Goal: Obtain resource: Obtain resource

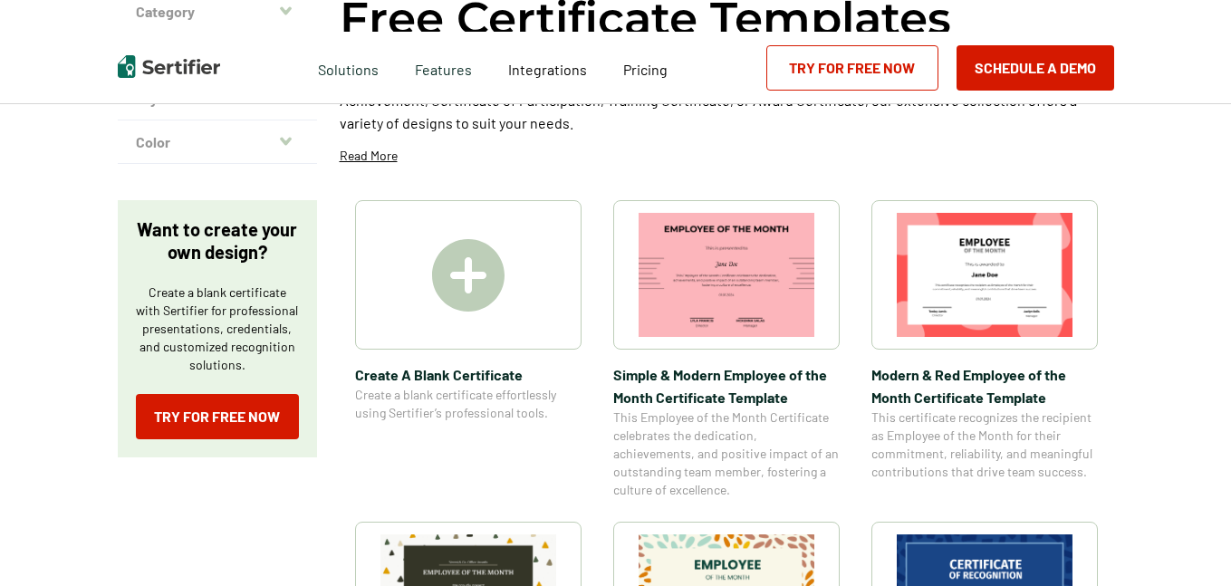
scroll to position [238, 0]
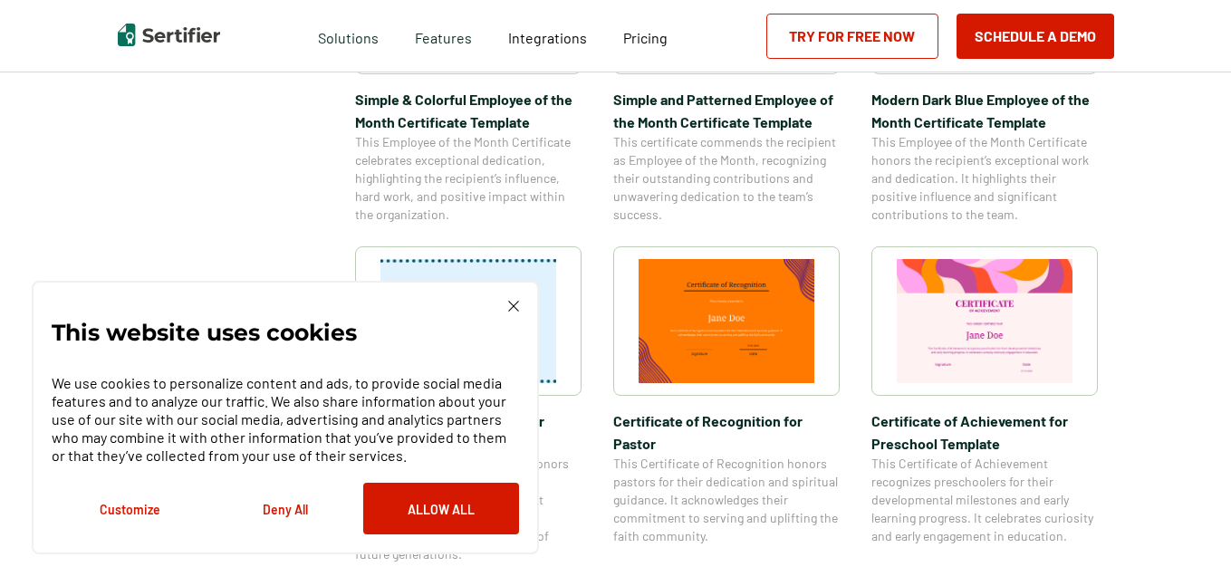
scroll to position [800, 0]
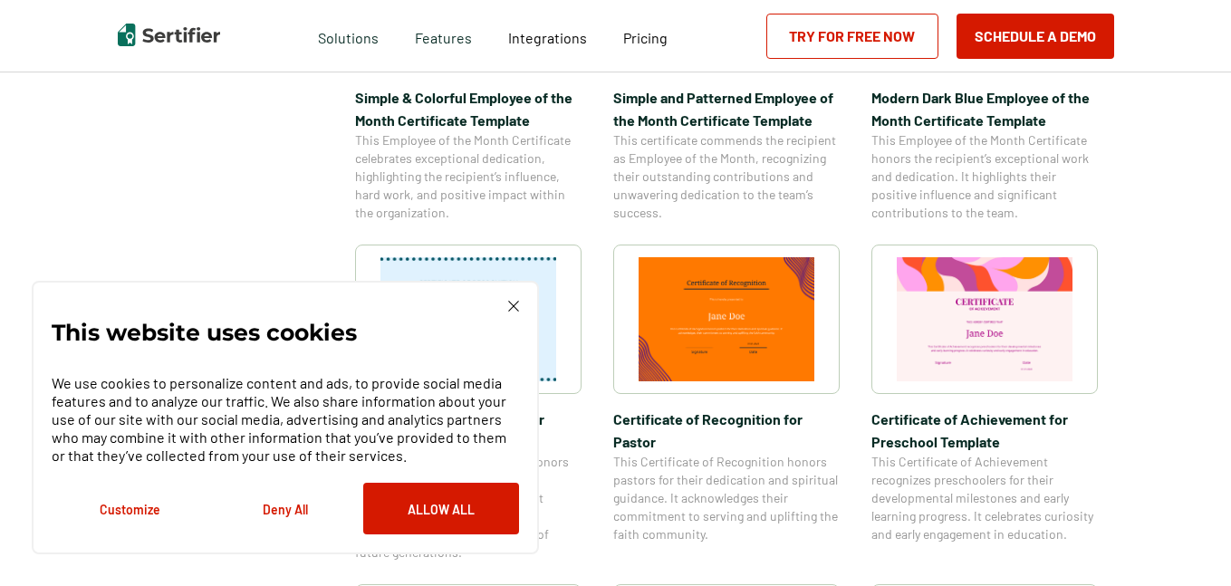
click at [517, 303] on img at bounding box center [513, 306] width 11 height 11
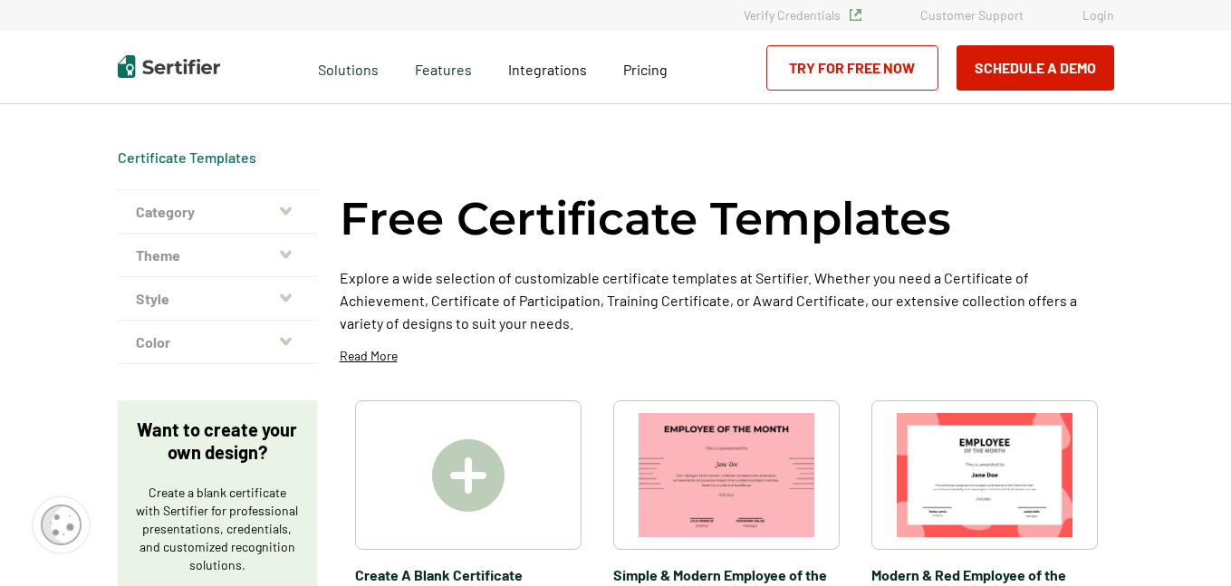
scroll to position [0, 0]
click at [298, 216] on button "Category" at bounding box center [217, 212] width 199 height 43
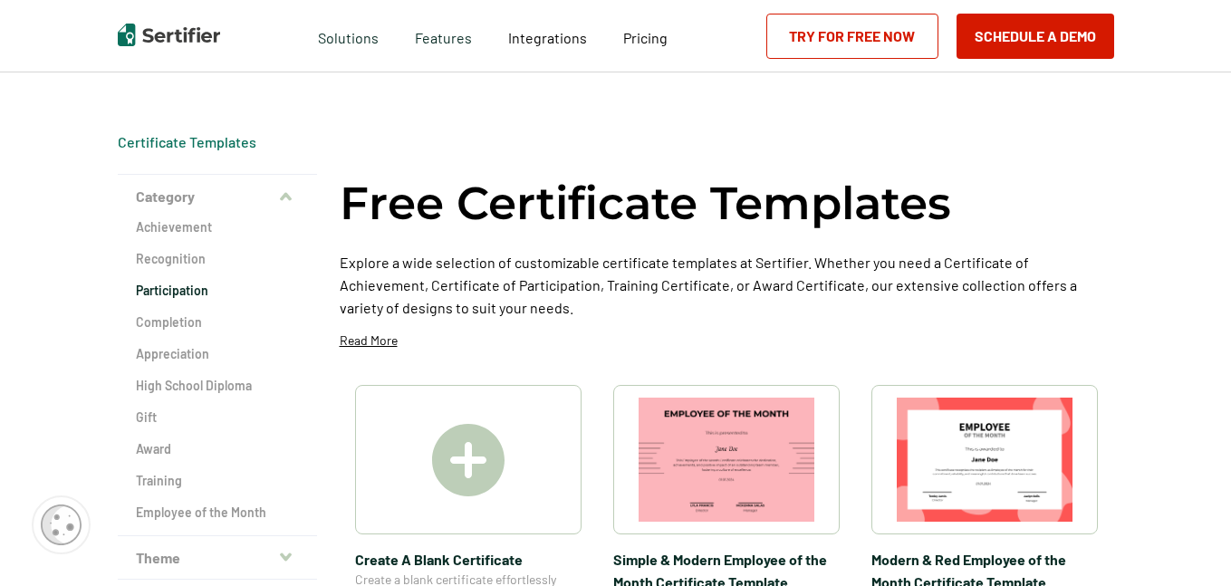
scroll to position [5, 0]
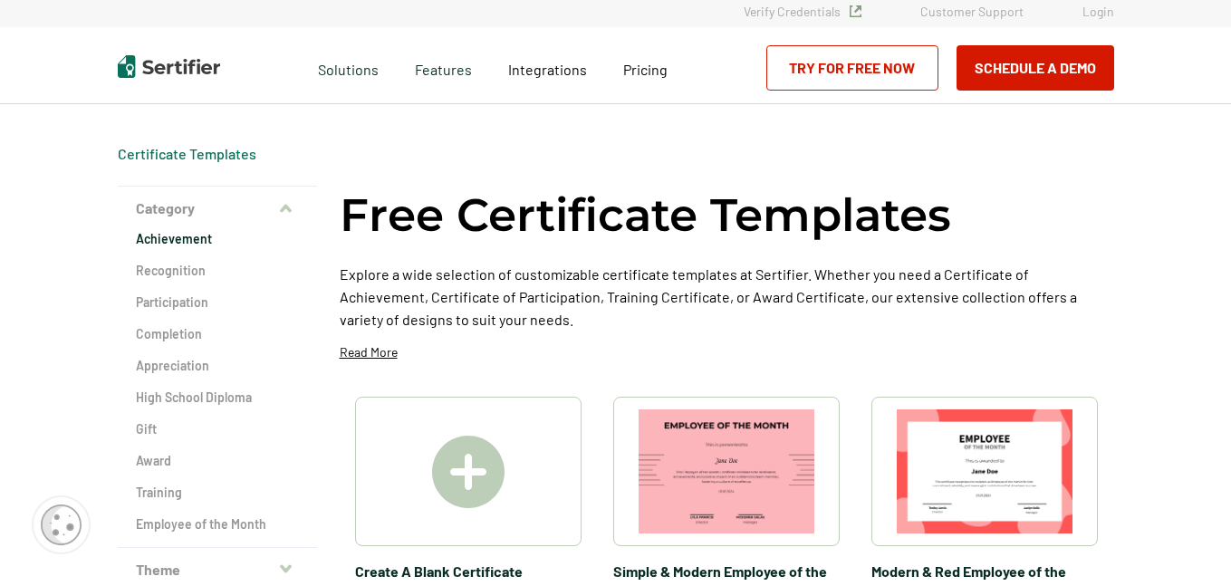
click at [186, 237] on h2 "Achievement" at bounding box center [217, 239] width 163 height 18
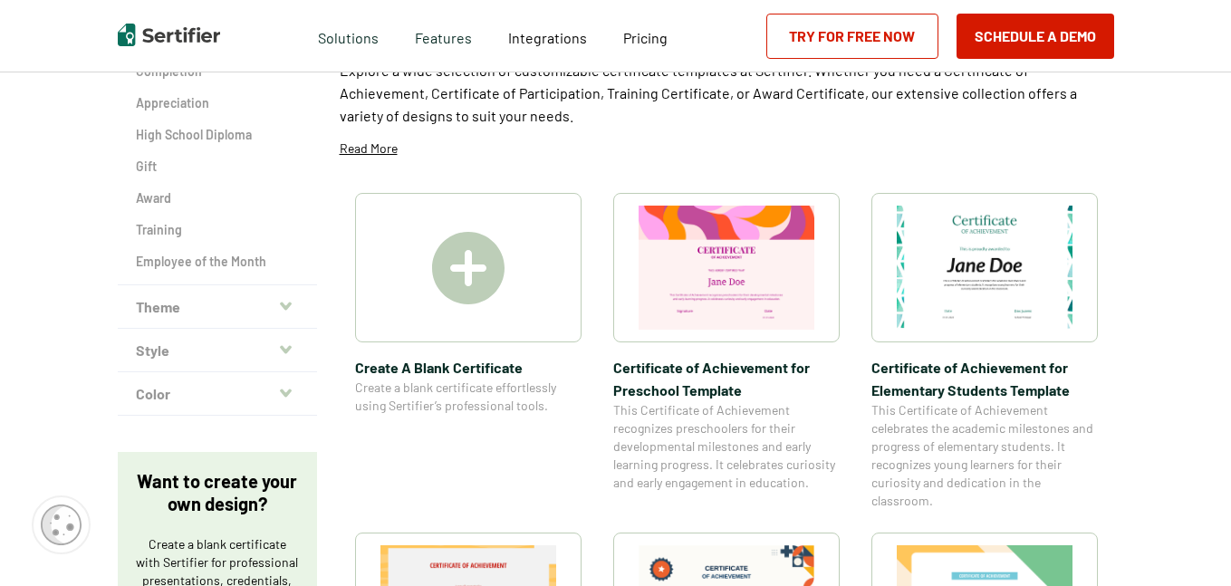
scroll to position [269, 0]
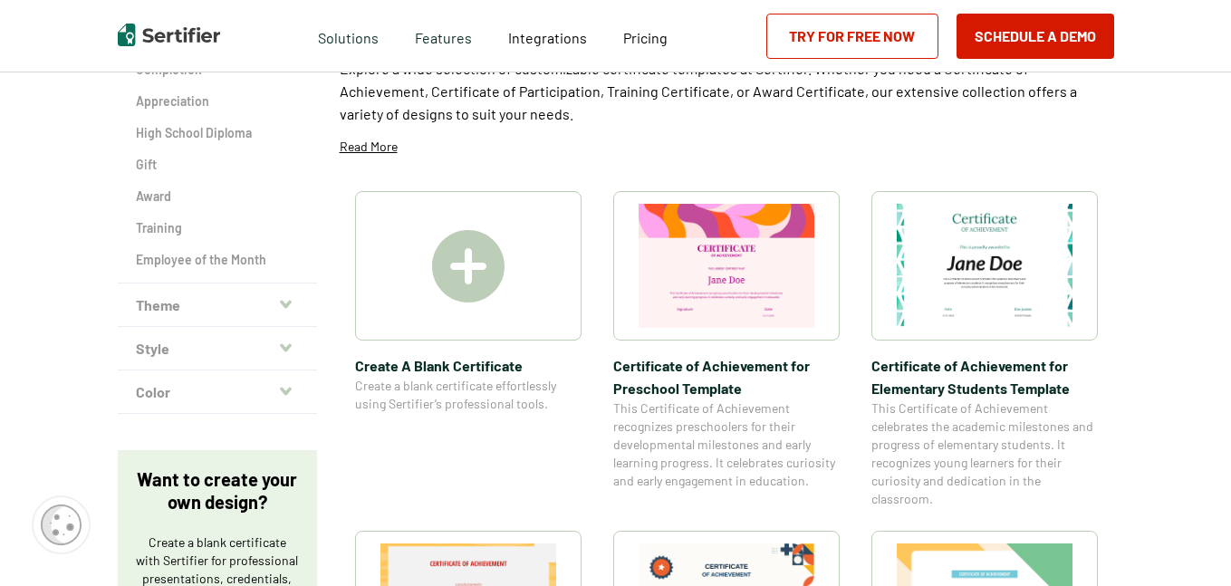
click at [206, 306] on button "Theme" at bounding box center [217, 305] width 199 height 43
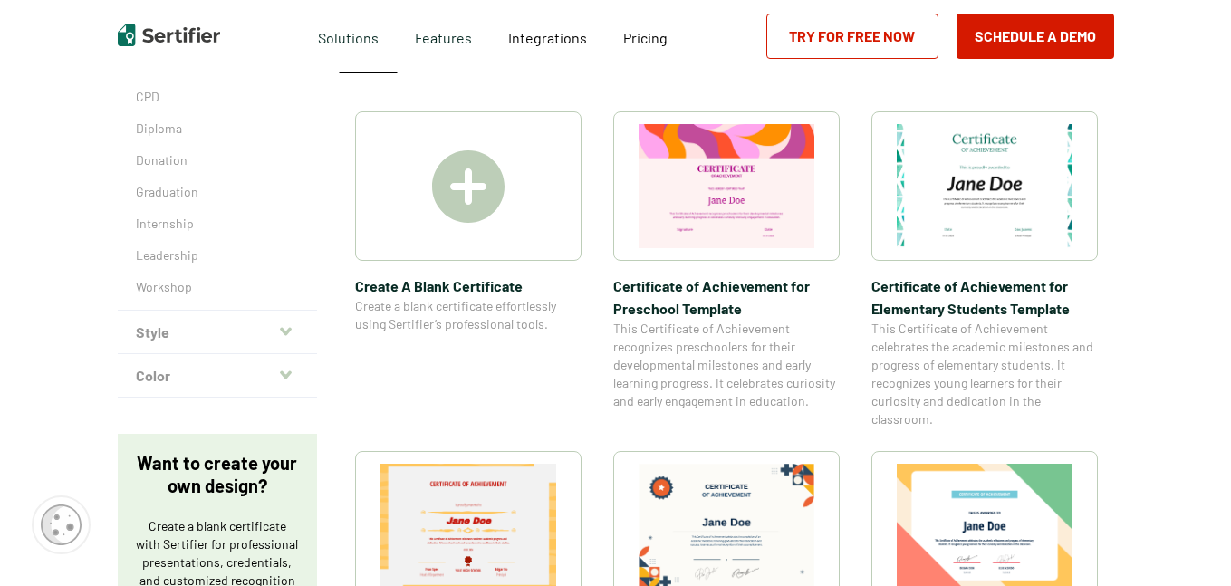
scroll to position [358, 0]
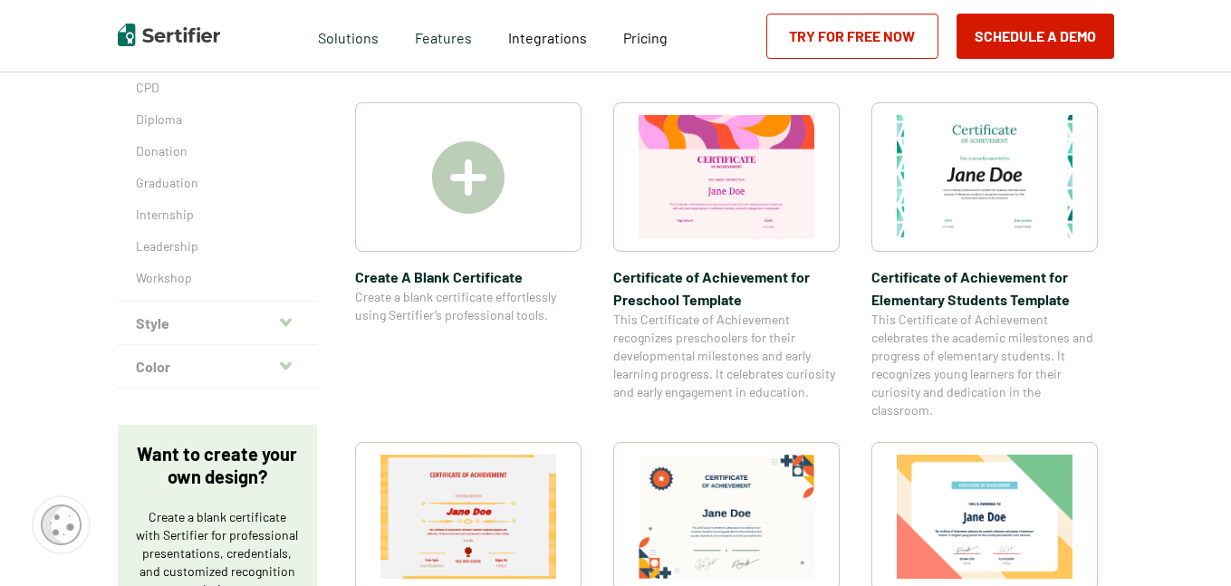
click at [188, 328] on button "Style" at bounding box center [217, 323] width 199 height 43
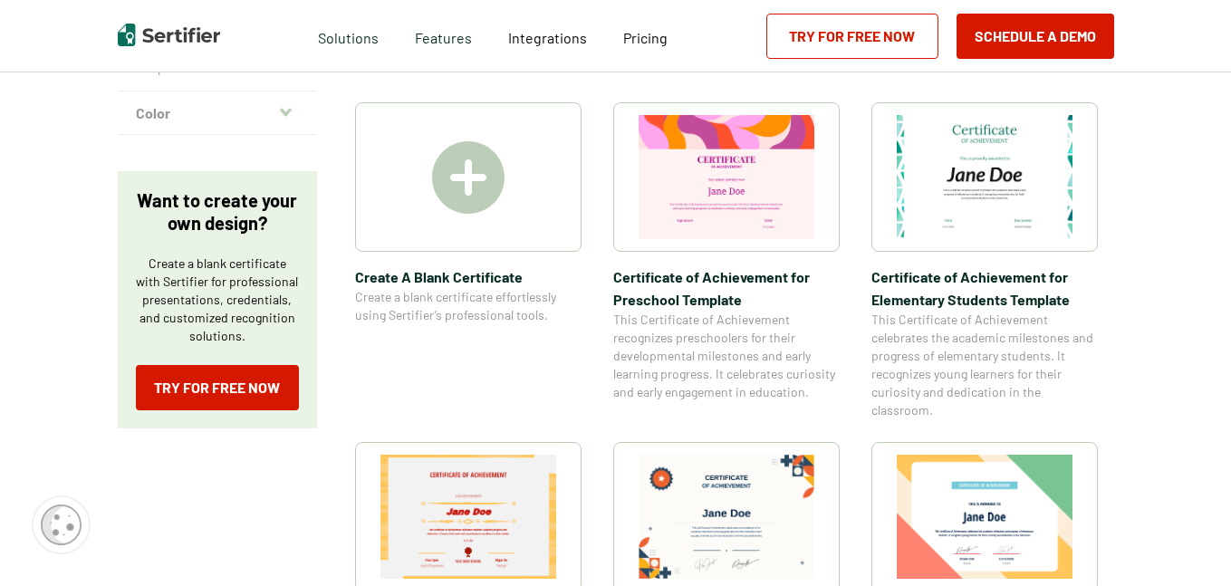
click at [258, 120] on button "Color" at bounding box center [217, 113] width 199 height 43
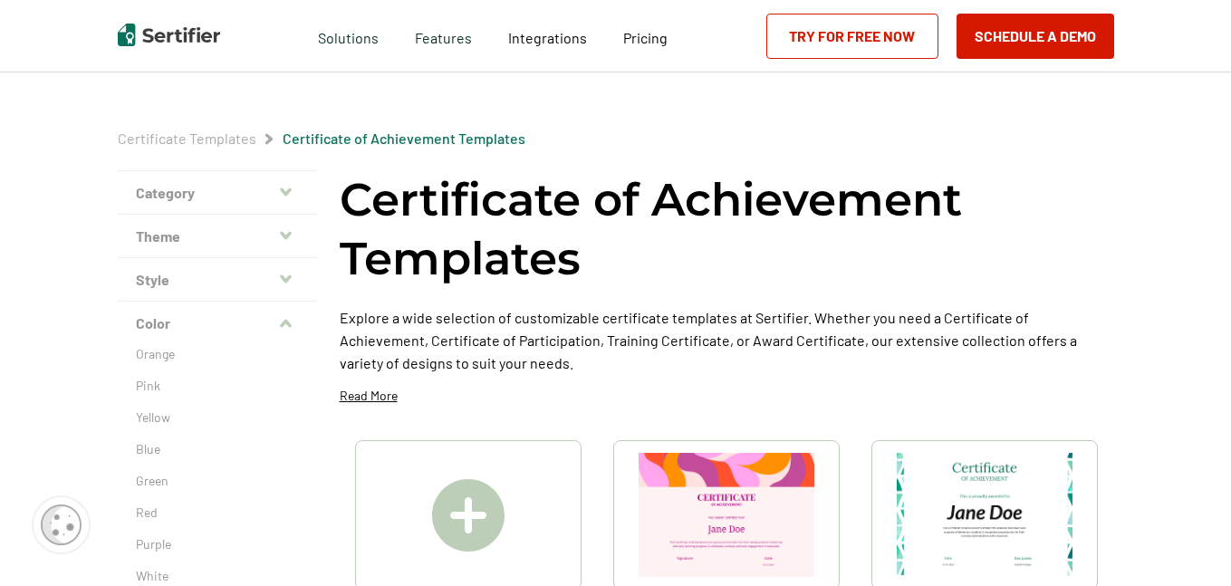
scroll to position [0, 0]
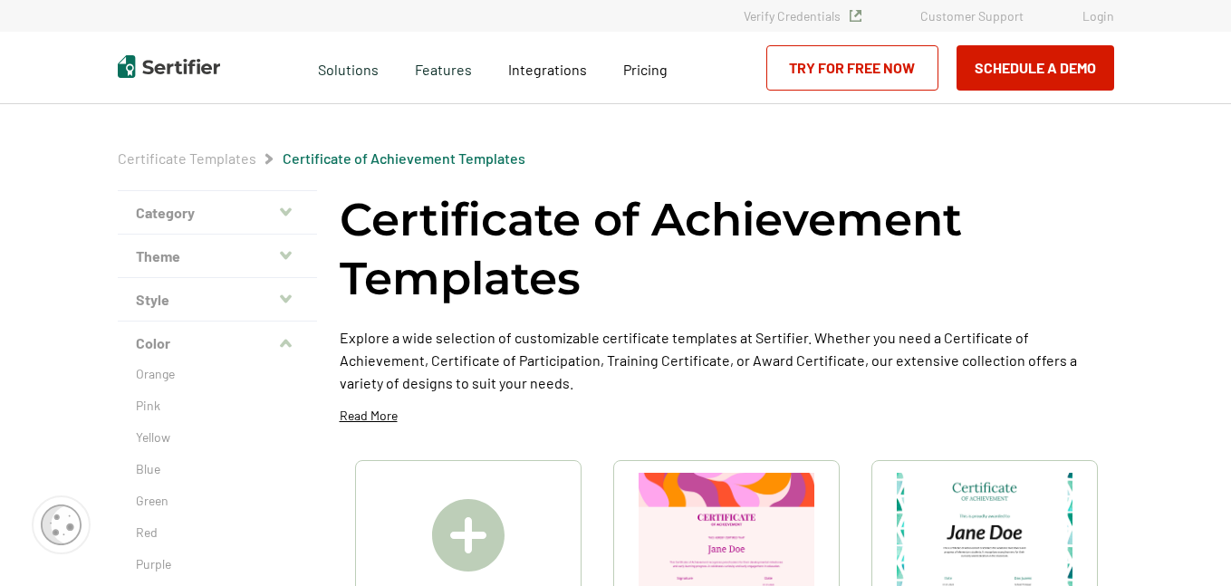
scroll to position [5, 0]
